Goal: Task Accomplishment & Management: Complete application form

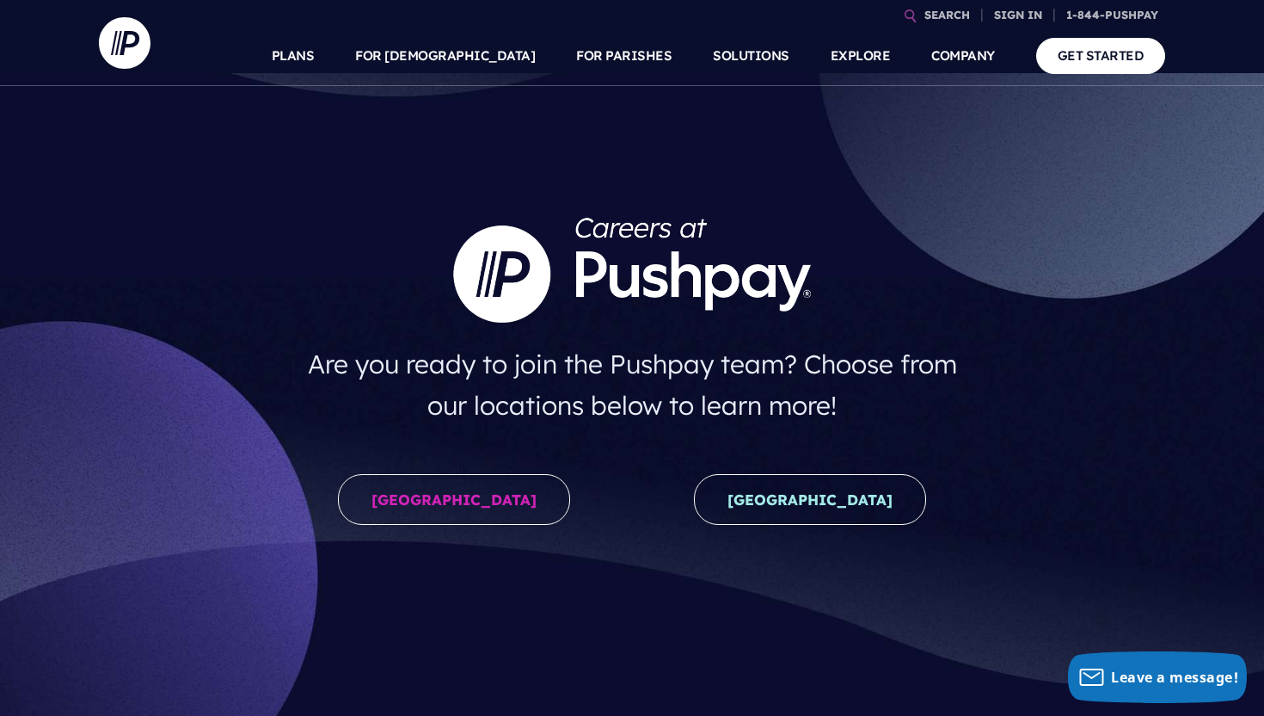
scroll to position [14, 0]
click at [458, 465] on div "[GEOGRAPHIC_DATA]" at bounding box center [454, 502] width 355 height 86
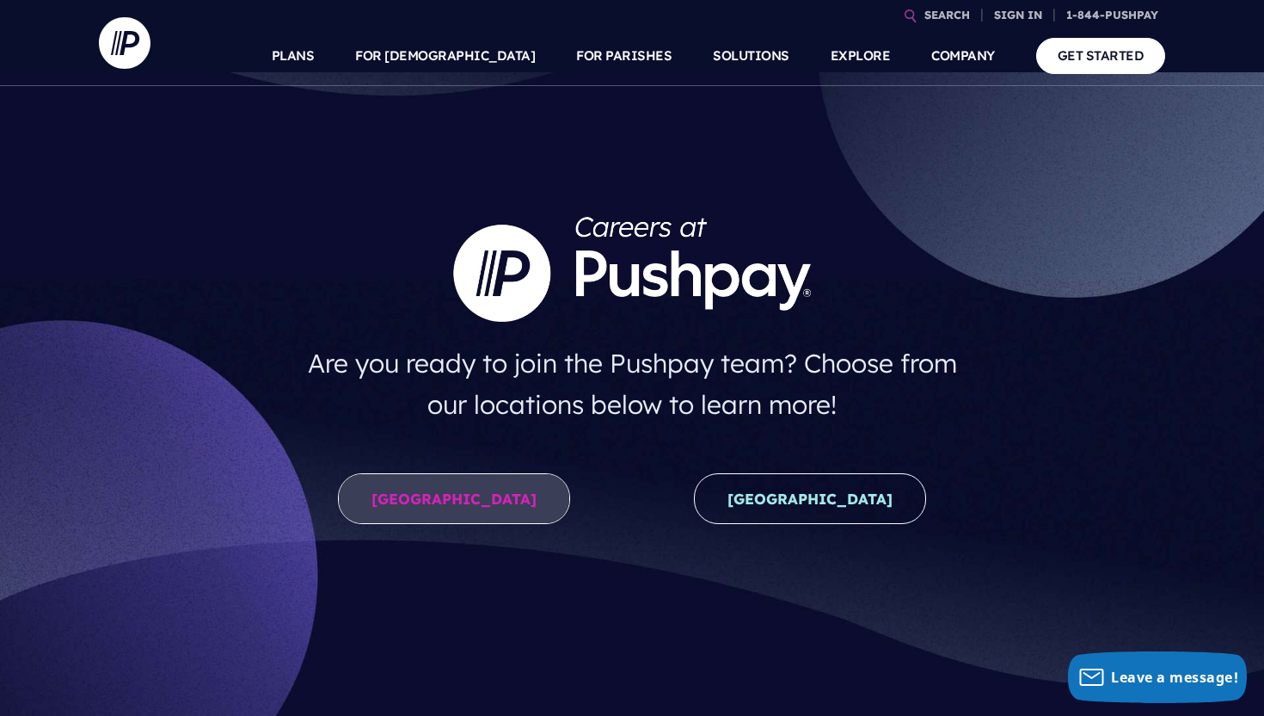
click at [450, 497] on link "[GEOGRAPHIC_DATA]" at bounding box center [454, 498] width 232 height 51
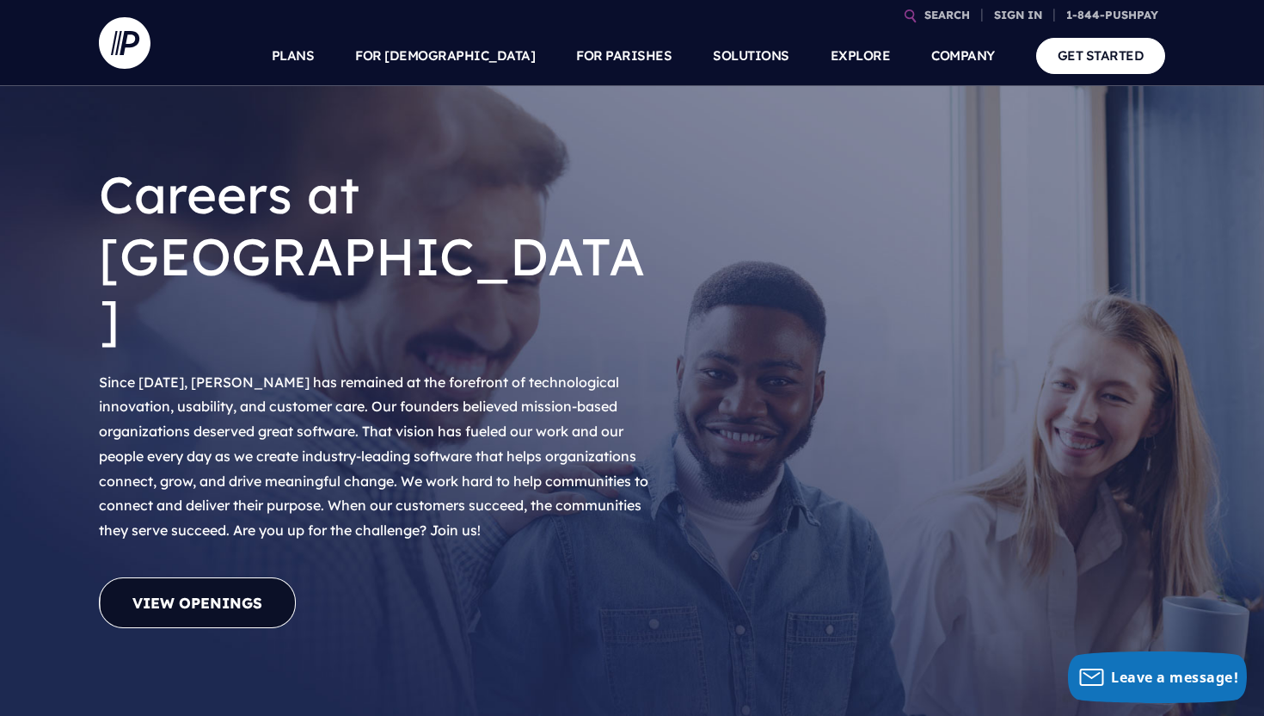
click at [286, 577] on link "View Openings" at bounding box center [197, 602] width 197 height 51
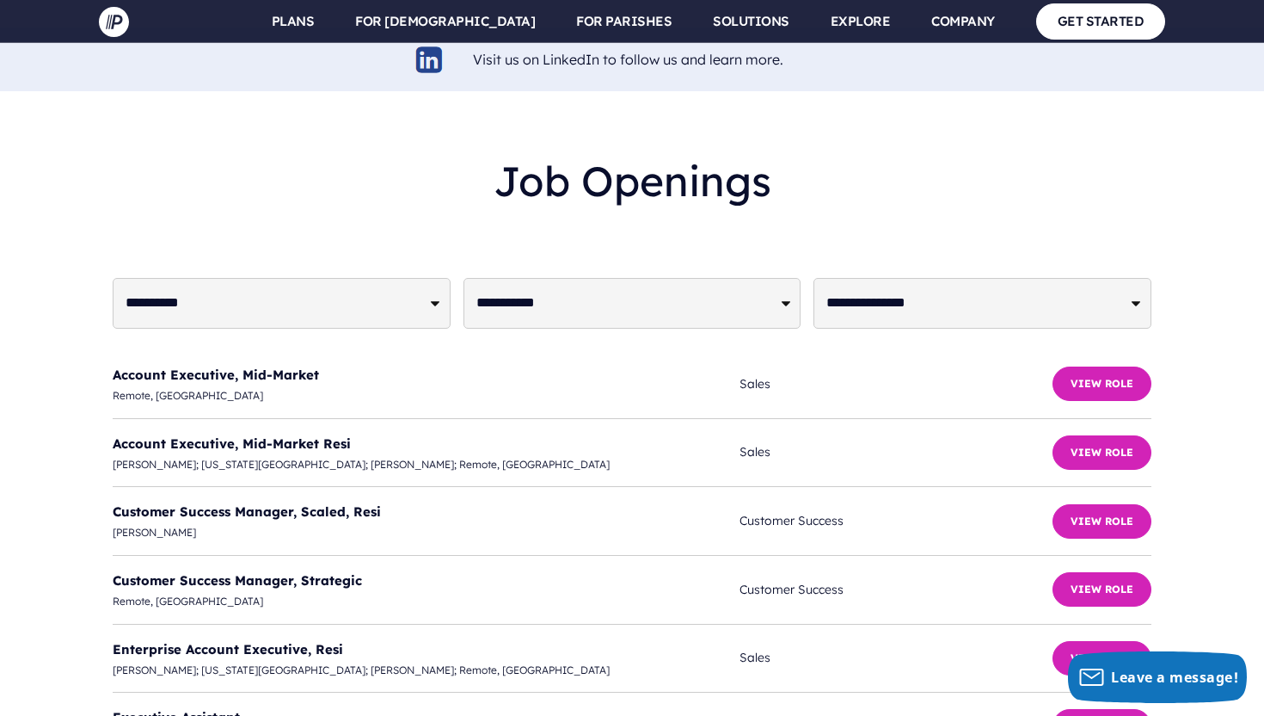
scroll to position [4128, 0]
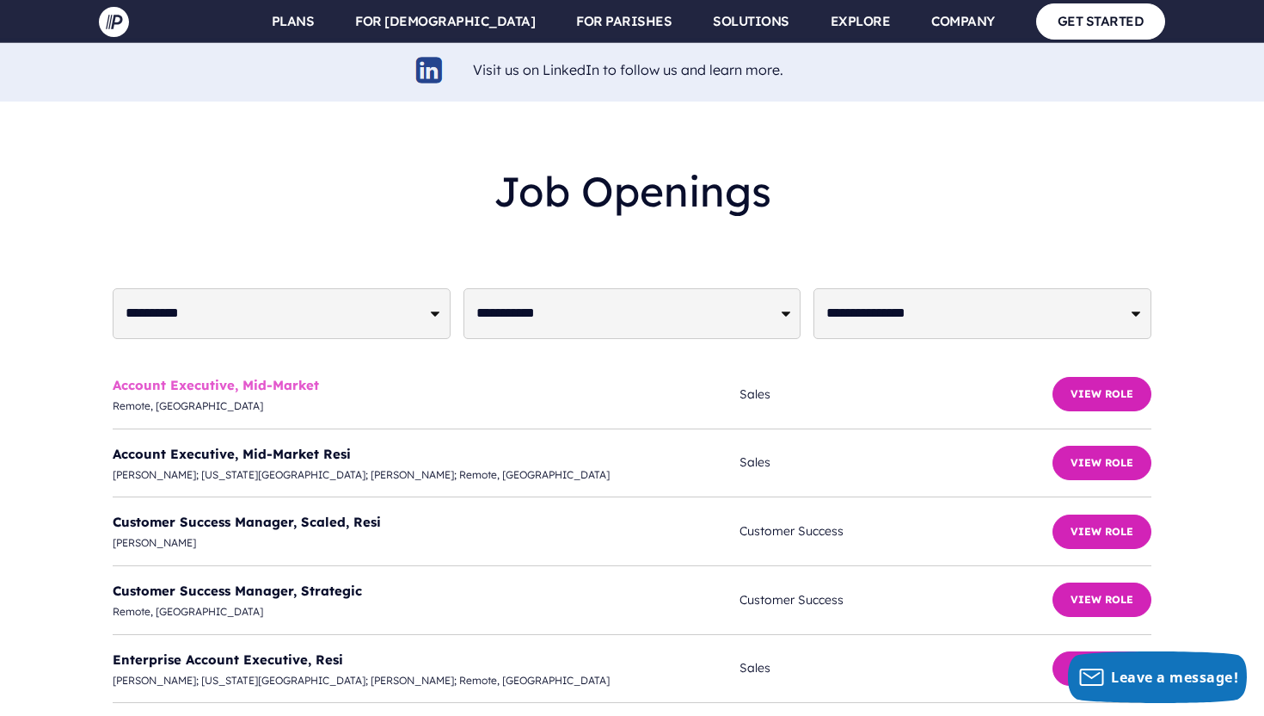
click at [173, 377] on link "Account Executive, Mid-Market" at bounding box center [216, 385] width 206 height 16
click at [151, 651] on link "Enterprise Account Executive, Resi" at bounding box center [228, 659] width 230 height 16
